Goal: Navigation & Orientation: Locate item on page

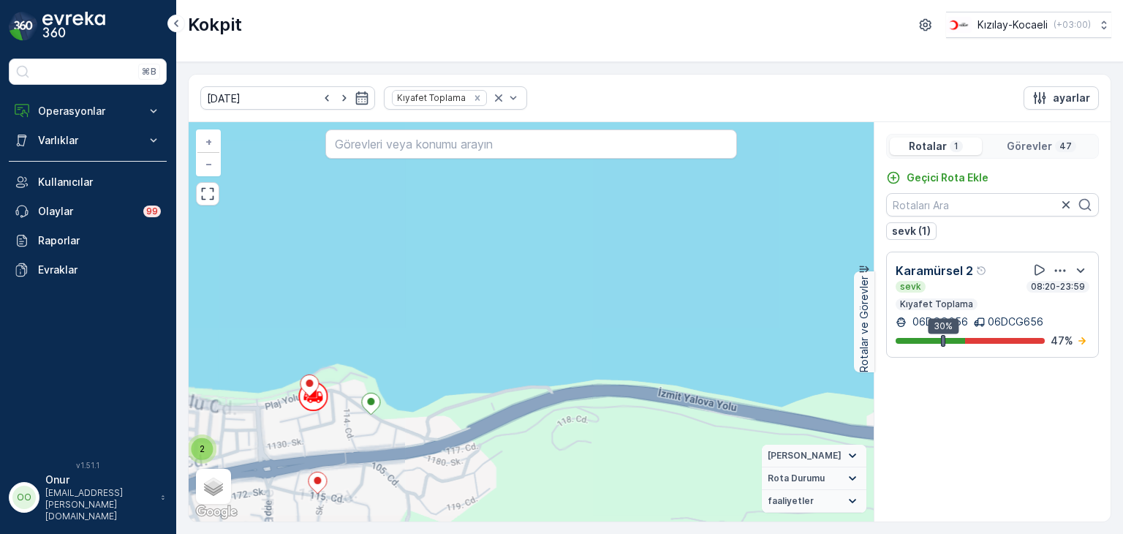
drag, startPoint x: 408, startPoint y: 426, endPoint x: 864, endPoint y: 348, distance: 463.0
click at [864, 348] on div "2 2 2 3 2 2 + − Uydu Yol haritası Arazi Karışık Leaflet Klavye kısayolları Hari…" at bounding box center [650, 321] width 922 height 399
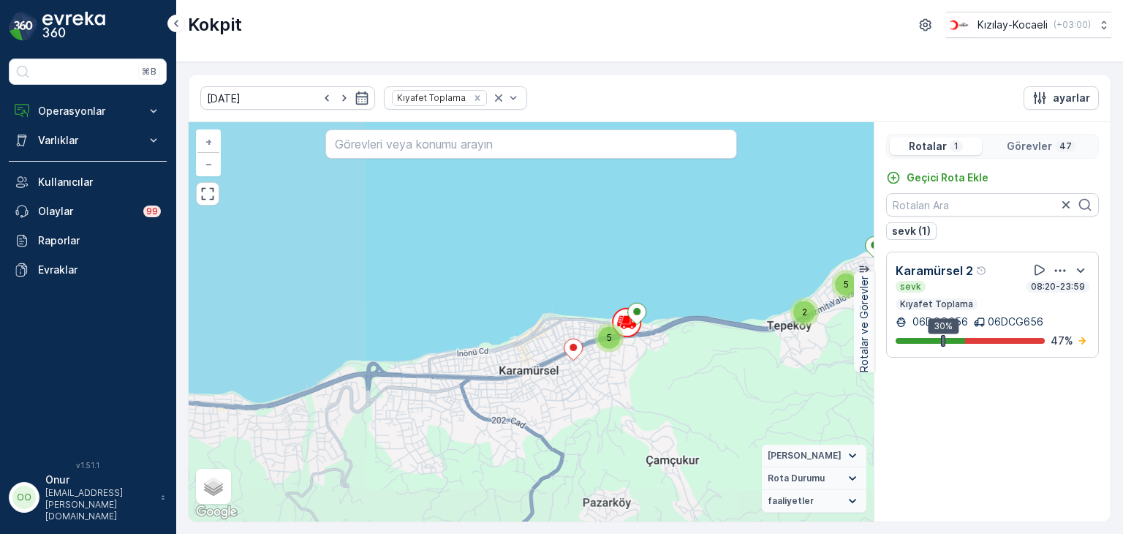
drag, startPoint x: 578, startPoint y: 336, endPoint x: 261, endPoint y: 342, distance: 316.7
click at [261, 342] on div "2 3 2 2 2 2 2 2 5 5 5 4 3 3 5 + − Uydu Yol haritası Arazi Karışık Leaflet Klavy…" at bounding box center [531, 321] width 685 height 399
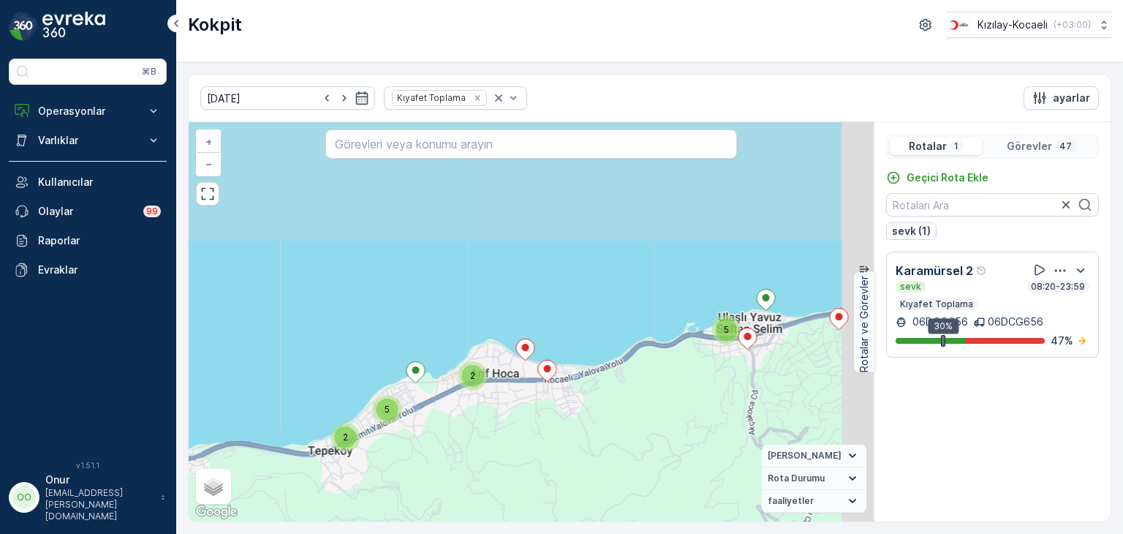
drag, startPoint x: 572, startPoint y: 333, endPoint x: 412, endPoint y: 464, distance: 205.8
click at [412, 464] on div "2 2 5 5 5 4 3 3 5 + − Uydu Yol haritası Arazi Karışık Leaflet Klavye kısayollar…" at bounding box center [531, 321] width 685 height 399
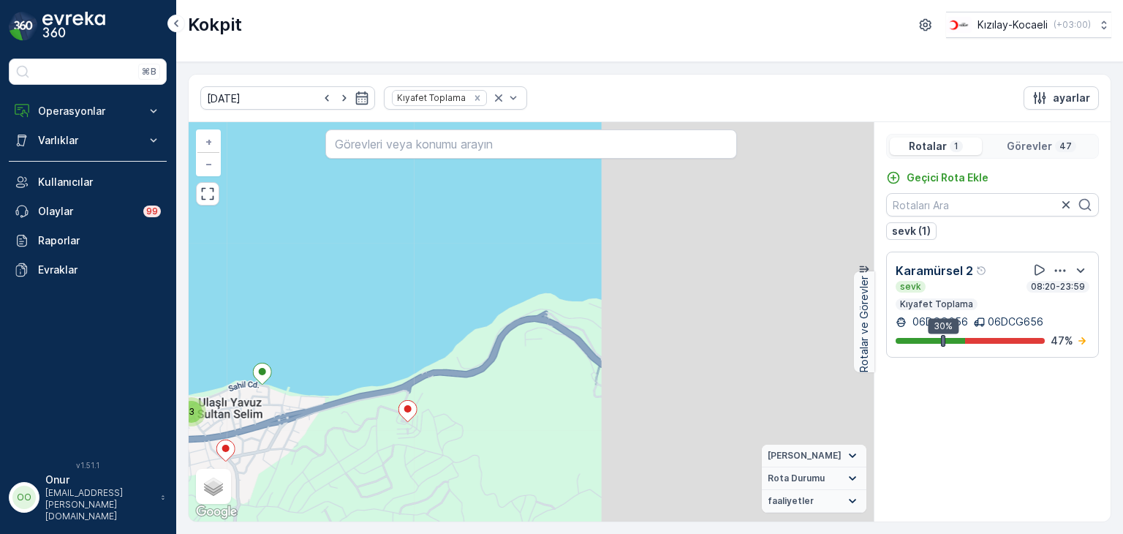
drag, startPoint x: 662, startPoint y: 346, endPoint x: 396, endPoint y: 373, distance: 267.6
click at [386, 372] on div "2 3 2 2 2 2 + − Uydu Yol haritası Arazi Karışık Leaflet Klavye kısayolları Hari…" at bounding box center [531, 321] width 685 height 399
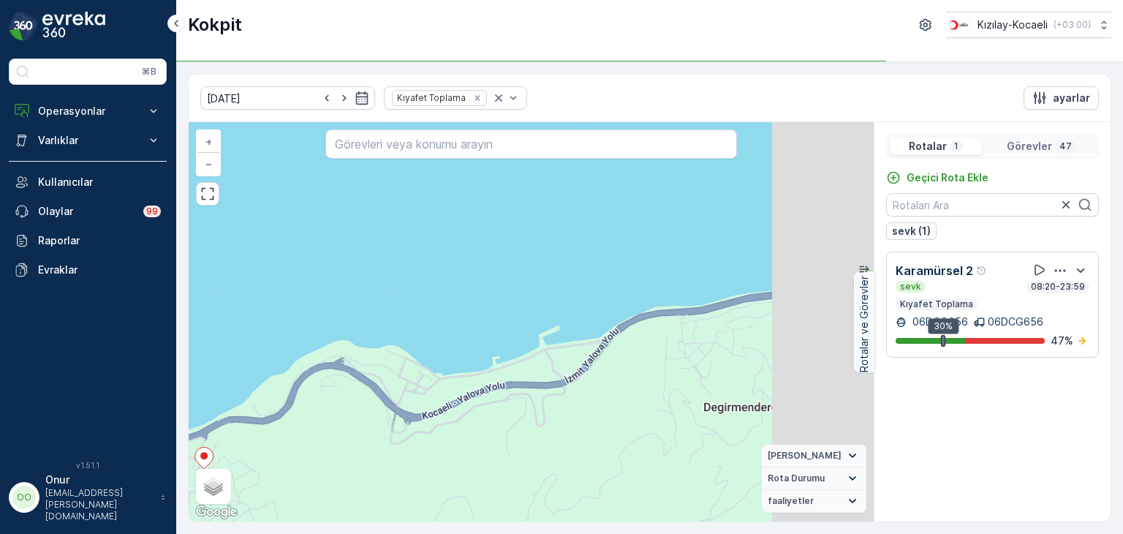
drag, startPoint x: 721, startPoint y: 355, endPoint x: 508, endPoint y: 404, distance: 218.4
click at [509, 404] on div "2 3 2 2 2 2 + − Uydu Yol haritası Arazi Karışık Leaflet Klavye kısayolları Hari…" at bounding box center [531, 321] width 685 height 399
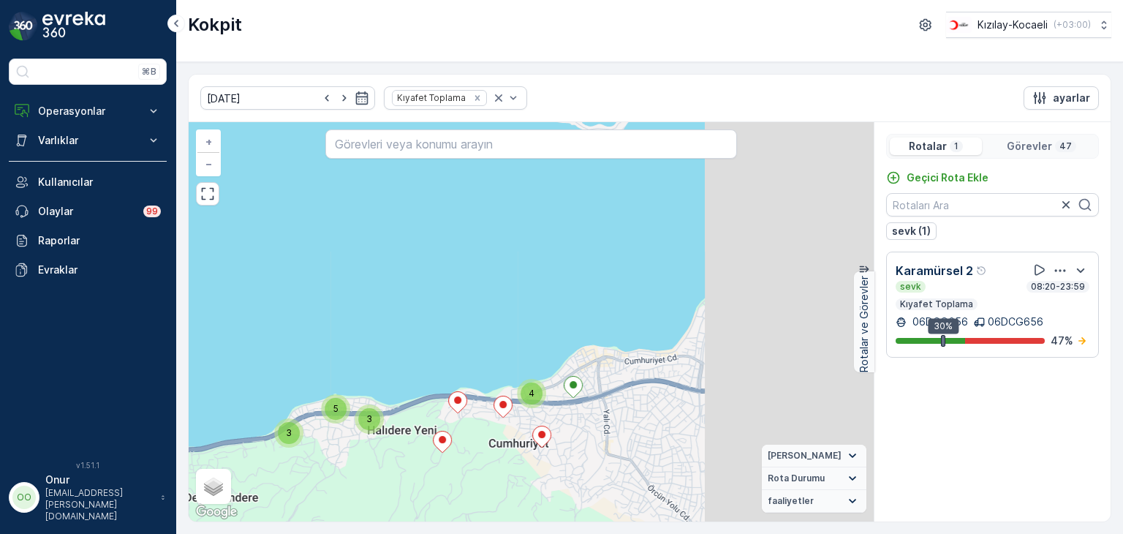
drag, startPoint x: 763, startPoint y: 369, endPoint x: 505, endPoint y: 437, distance: 266.8
click at [505, 437] on div "2 2 5 5 5 4 3 3 5 + − Uydu Yol haritası Arazi Karışık Leaflet Klavye kısayollar…" at bounding box center [531, 321] width 685 height 399
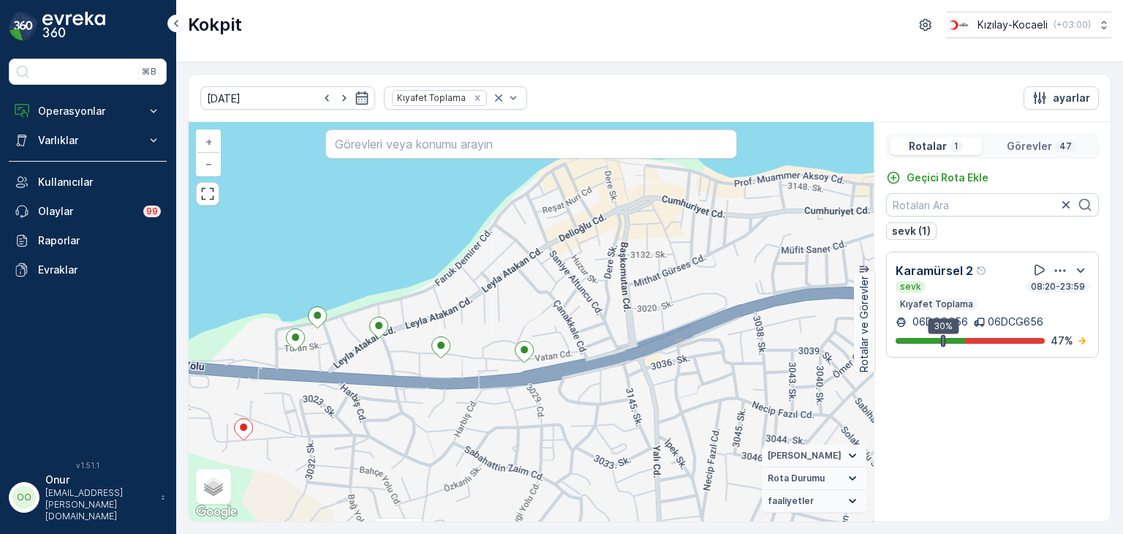
drag, startPoint x: 538, startPoint y: 389, endPoint x: 563, endPoint y: 321, distance: 72.7
click at [563, 321] on div "2 3 2 2 22165956 + − Uydu Yol haritası Arazi Karışık Leaflet Klavye kısayolları…" at bounding box center [531, 321] width 685 height 399
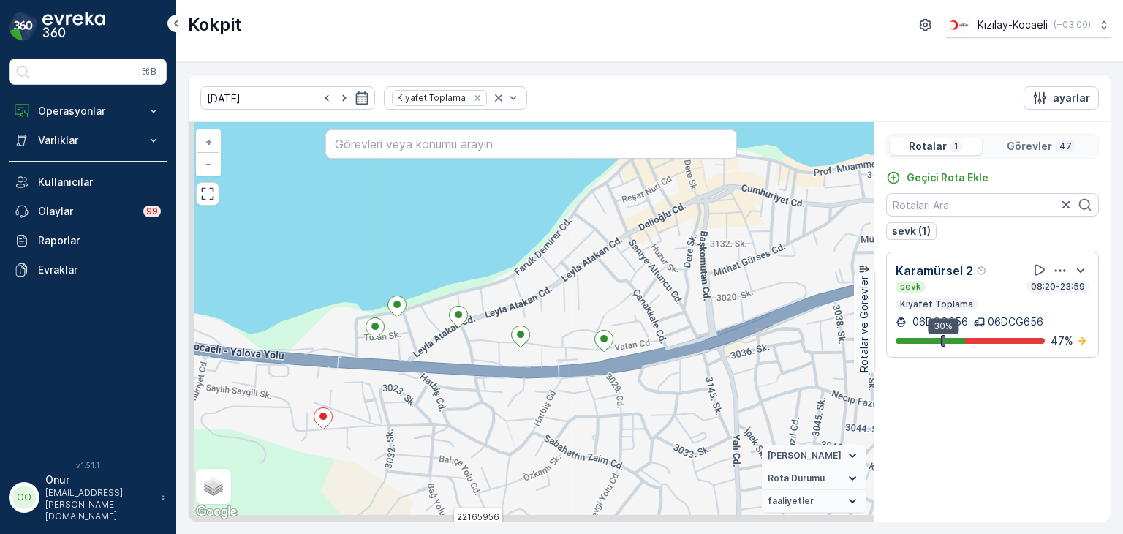
drag, startPoint x: 494, startPoint y: 367, endPoint x: 723, endPoint y: 355, distance: 230.0
click at [723, 355] on div "2 3 2 2 22165956 + − Uydu Yol haritası Arazi Karışık Leaflet Klavye kısayolları…" at bounding box center [531, 321] width 685 height 399
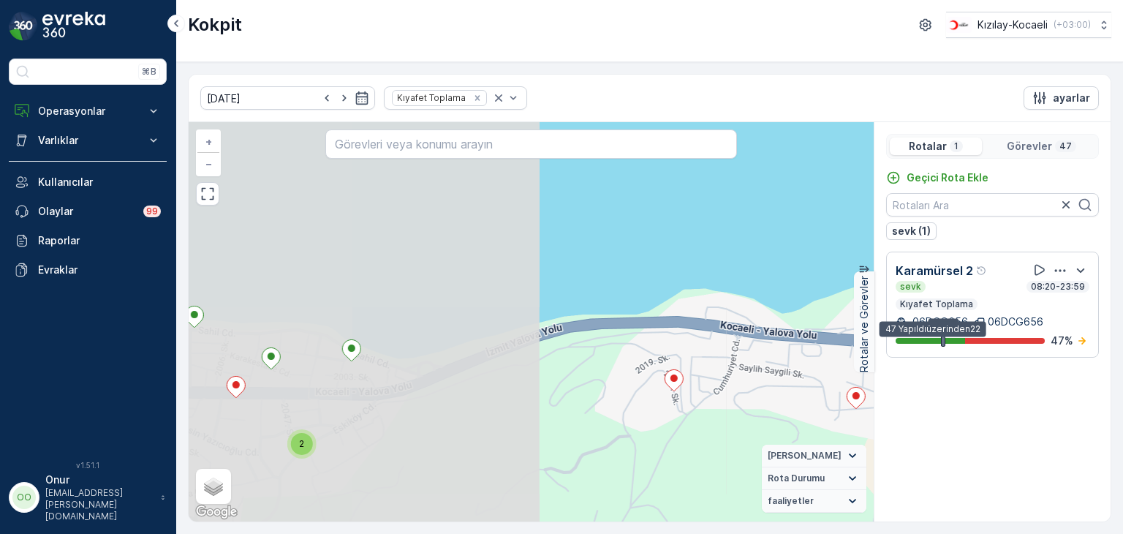
drag, startPoint x: 570, startPoint y: 360, endPoint x: 952, endPoint y: 342, distance: 382.9
click at [952, 342] on div "2 3 2 2 22165956 + − Uydu Yol haritası Arazi Karışık Leaflet Klavye kısayolları…" at bounding box center [650, 321] width 922 height 399
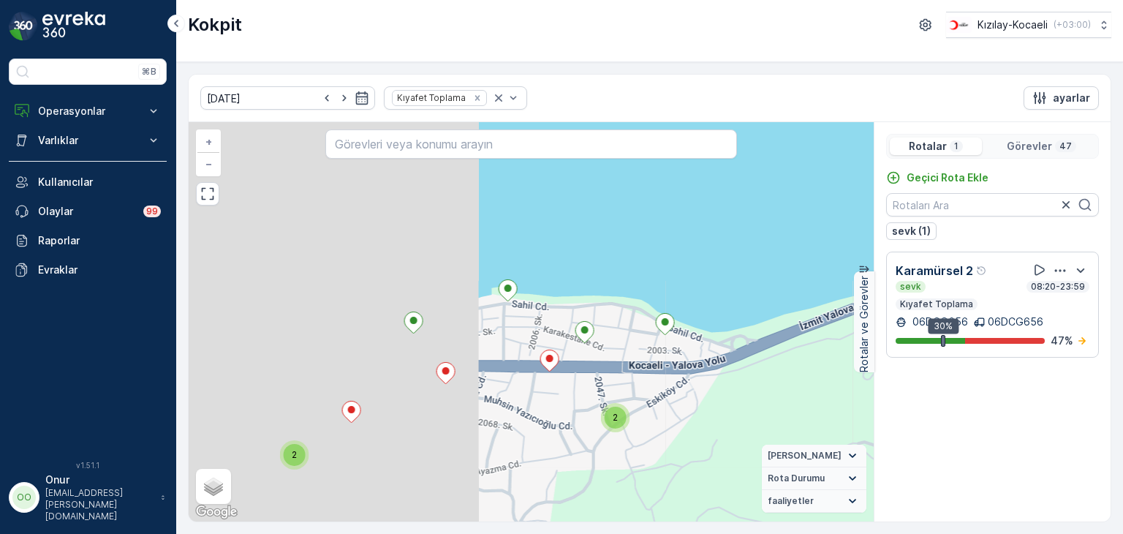
drag, startPoint x: 597, startPoint y: 355, endPoint x: 840, endPoint y: 350, distance: 243.6
click at [913, 328] on div "2 3 2 2 22165956 + − Uydu Yol haritası Arazi Karışık Leaflet Klavye kısayolları…" at bounding box center [650, 321] width 922 height 399
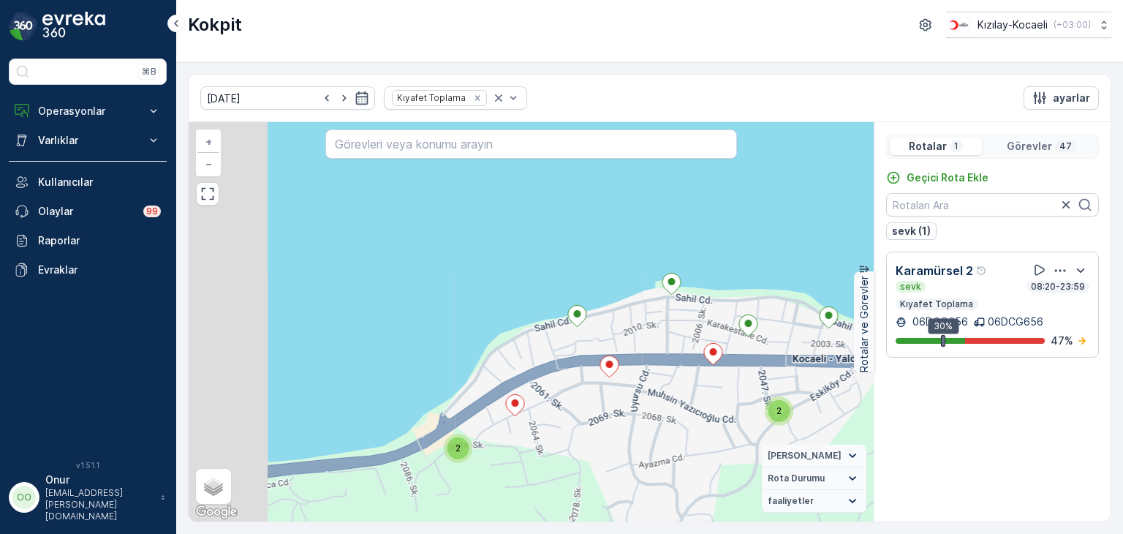
drag, startPoint x: 648, startPoint y: 364, endPoint x: 815, endPoint y: 359, distance: 167.6
click at [818, 358] on div "2 3 2 2 22165956 + − Uydu Yol haritası Arazi Karışık Leaflet Klavye kısayolları…" at bounding box center [531, 321] width 685 height 399
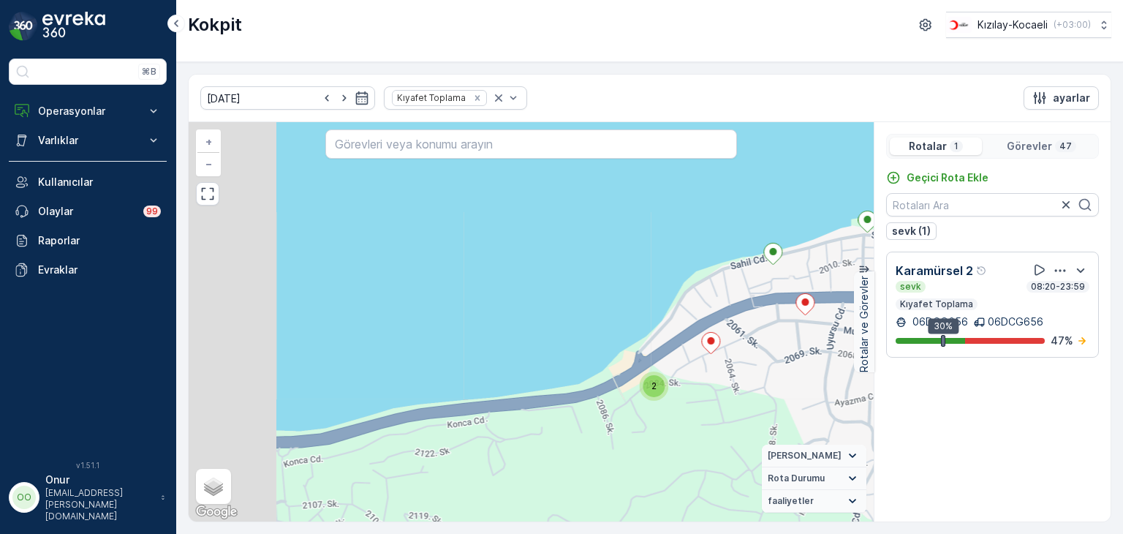
drag, startPoint x: 592, startPoint y: 373, endPoint x: 780, endPoint y: 311, distance: 197.3
click at [780, 311] on div "2 3 2 2 22165956 22165939 + − Uydu Yol haritası Arazi Karışık Leaflet Klavye kı…" at bounding box center [531, 321] width 685 height 399
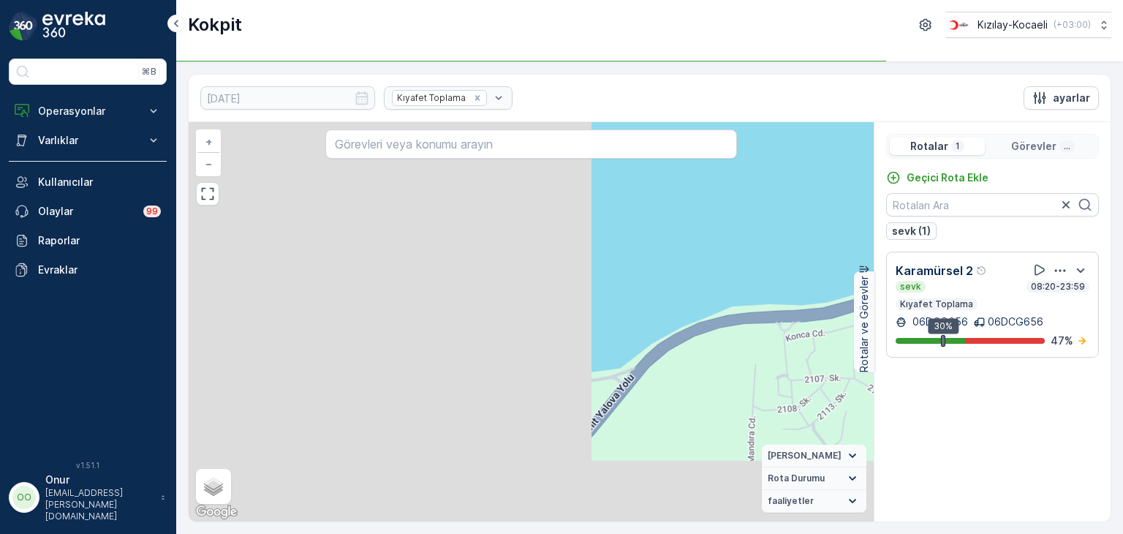
drag, startPoint x: 393, startPoint y: 372, endPoint x: 895, endPoint y: 246, distance: 517.9
click at [895, 246] on div "2 3 2 2 22165956 22165939 + − Uydu Yol haritası Arazi Karışık Leaflet Klavye kı…" at bounding box center [650, 321] width 922 height 399
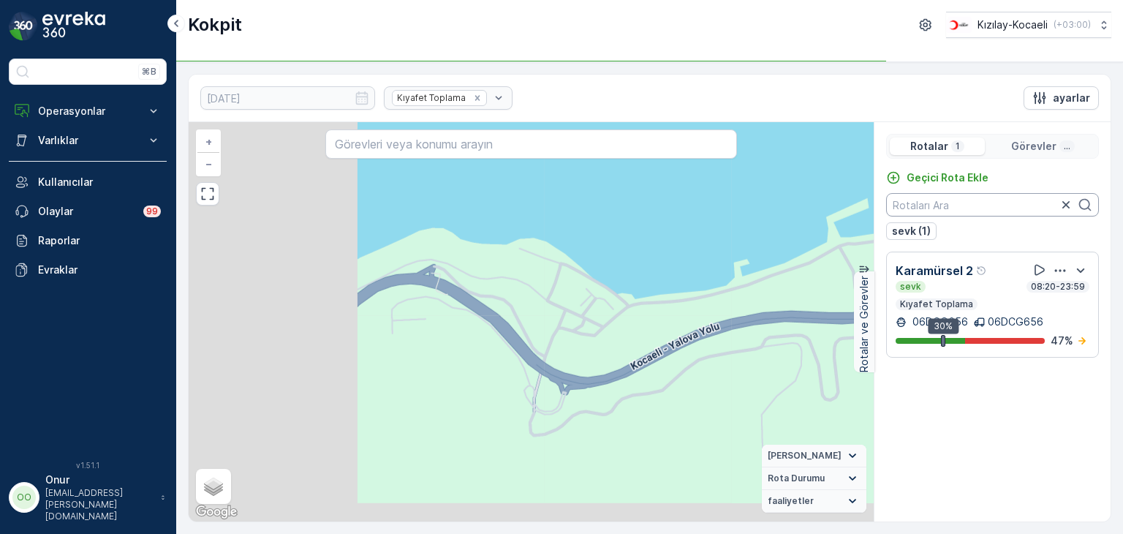
drag, startPoint x: 646, startPoint y: 334, endPoint x: 1030, endPoint y: 176, distance: 415.2
click at [1030, 176] on div "2 3 2 2 22165956 22165939 + − Uydu Yol haritası Arazi Karışık Leaflet Klavye kı…" at bounding box center [650, 321] width 922 height 399
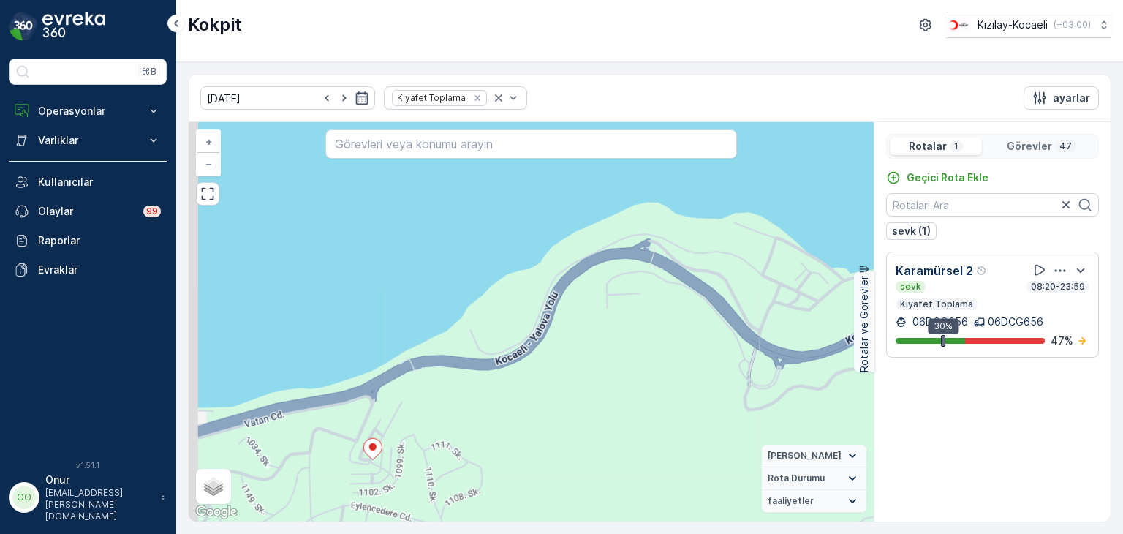
drag, startPoint x: 632, startPoint y: 233, endPoint x: 901, endPoint y: 219, distance: 269.5
click at [901, 219] on div "2 3 2 2 22165956 22165939 + − Uydu Yol haritası Arazi Karışık Leaflet Klavye kı…" at bounding box center [650, 321] width 922 height 399
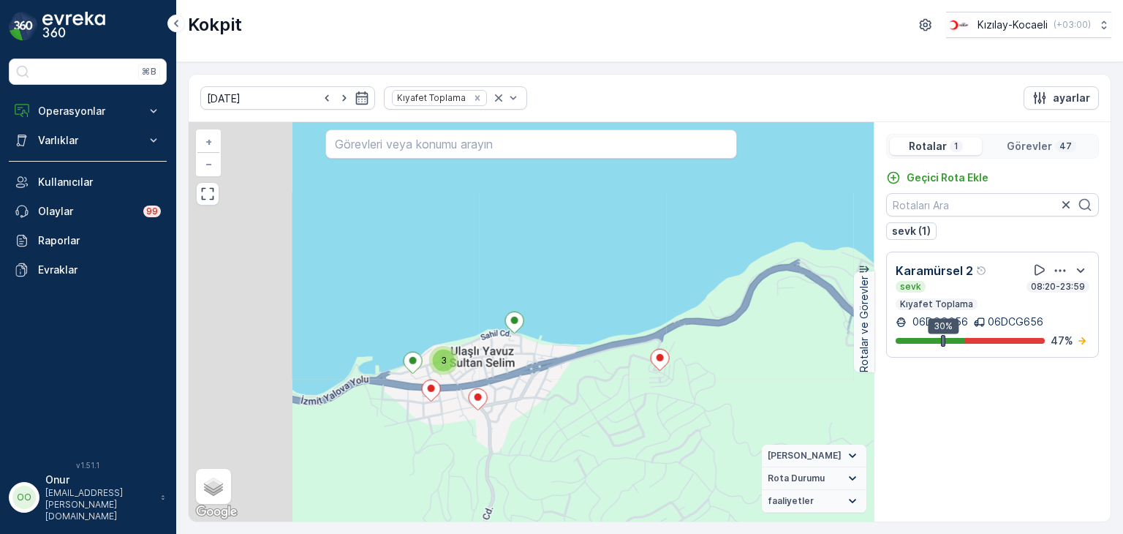
drag, startPoint x: 352, startPoint y: 366, endPoint x: 555, endPoint y: 334, distance: 205.7
click at [555, 334] on div "2 3 2 2 2 2 22165956 22165939 + − Uydu Yol haritası Arazi Karışık Leaflet Klavy…" at bounding box center [531, 321] width 685 height 399
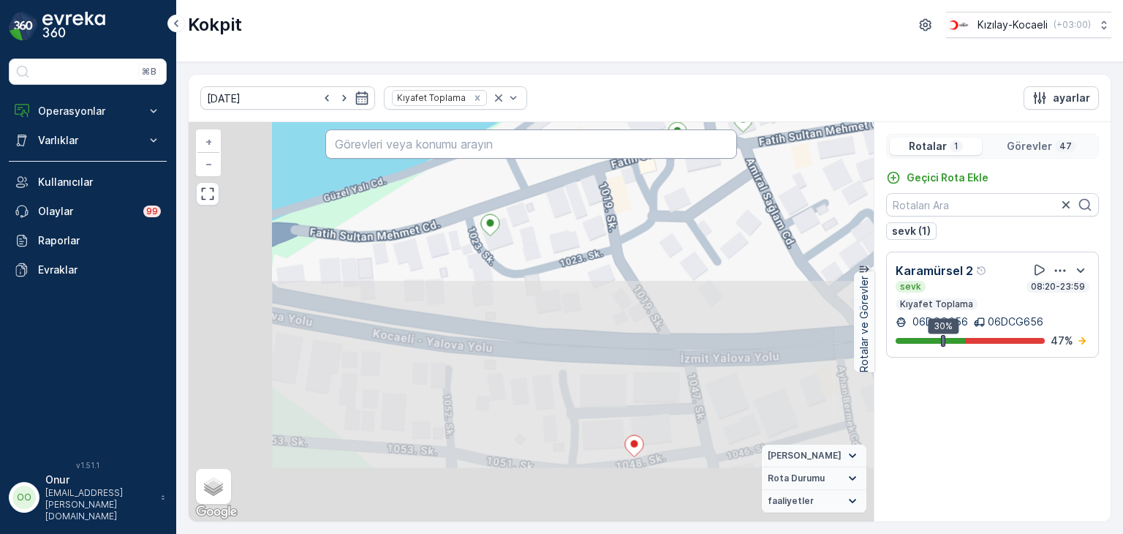
drag, startPoint x: 401, startPoint y: 436, endPoint x: 734, endPoint y: 135, distance: 449.0
click at [734, 135] on div "22165956 22165939 + − Uydu Yol haritası Arazi Karışık Leaflet Klavye kısayollar…" at bounding box center [531, 321] width 685 height 399
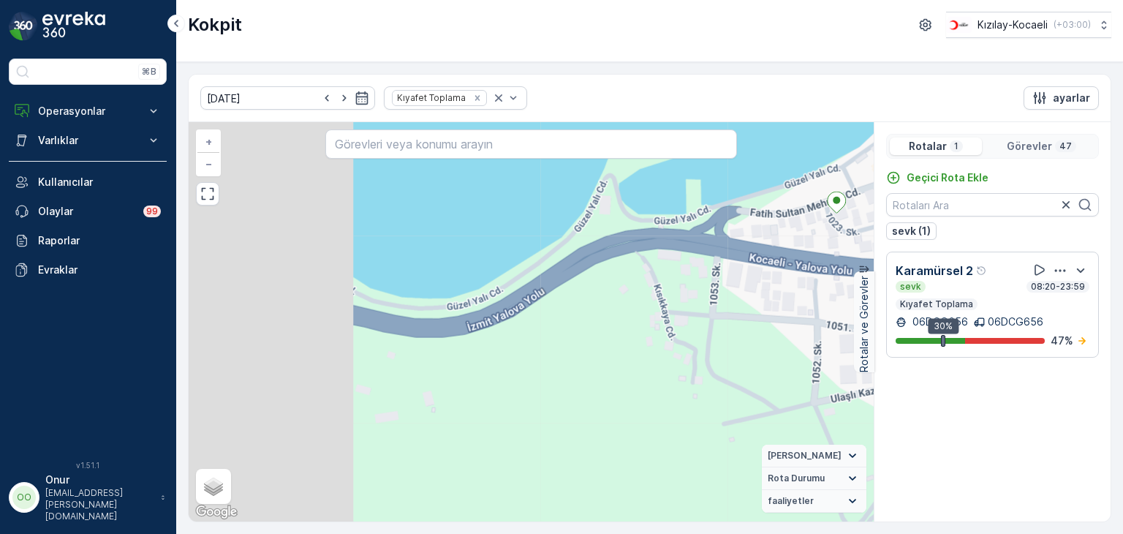
drag, startPoint x: 578, startPoint y: 257, endPoint x: 857, endPoint y: 247, distance: 278.8
click at [857, 247] on div "2 + − Uydu Yol haritası Arazi Karışık Leaflet Klavye kısayolları Harita Veriler…" at bounding box center [531, 321] width 685 height 399
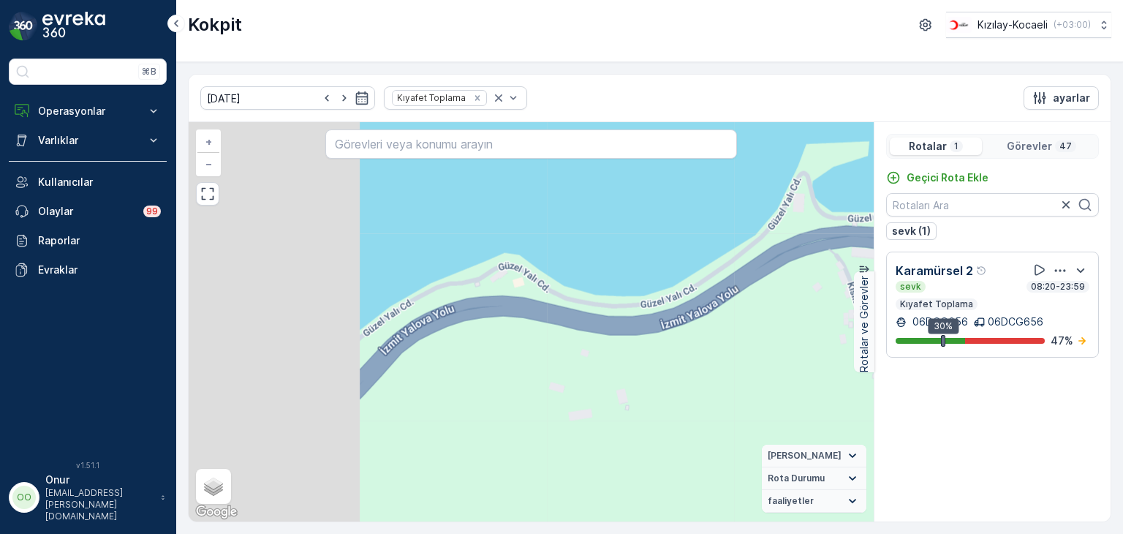
drag, startPoint x: 437, startPoint y: 323, endPoint x: 746, endPoint y: 319, distance: 308.7
click at [746, 319] on div "2 + − Uydu Yol haritası Arazi Karışık Leaflet Klavye kısayolları Harita Veriler…" at bounding box center [531, 321] width 685 height 399
